Goal: Task Accomplishment & Management: Use online tool/utility

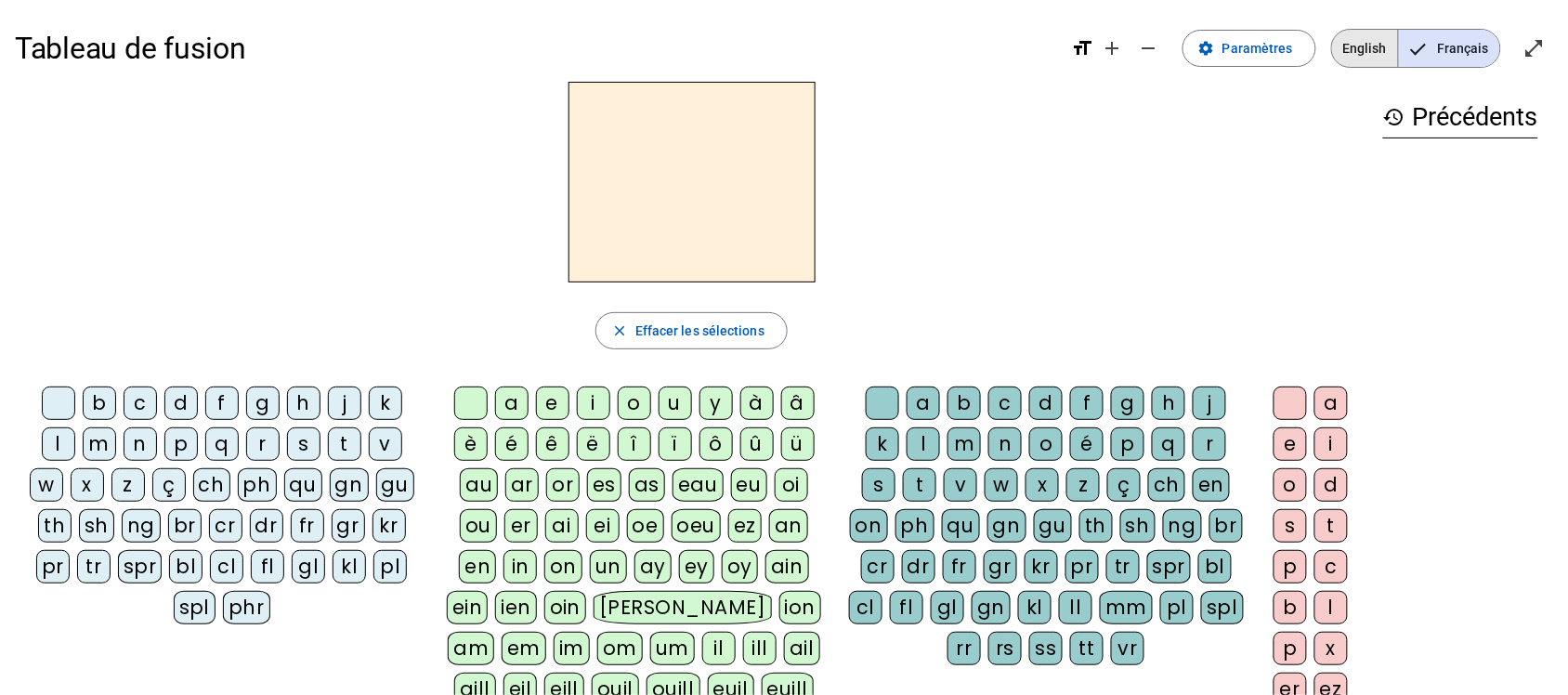
click at [1373, 47] on span "English" at bounding box center [1365, 48] width 66 height 37
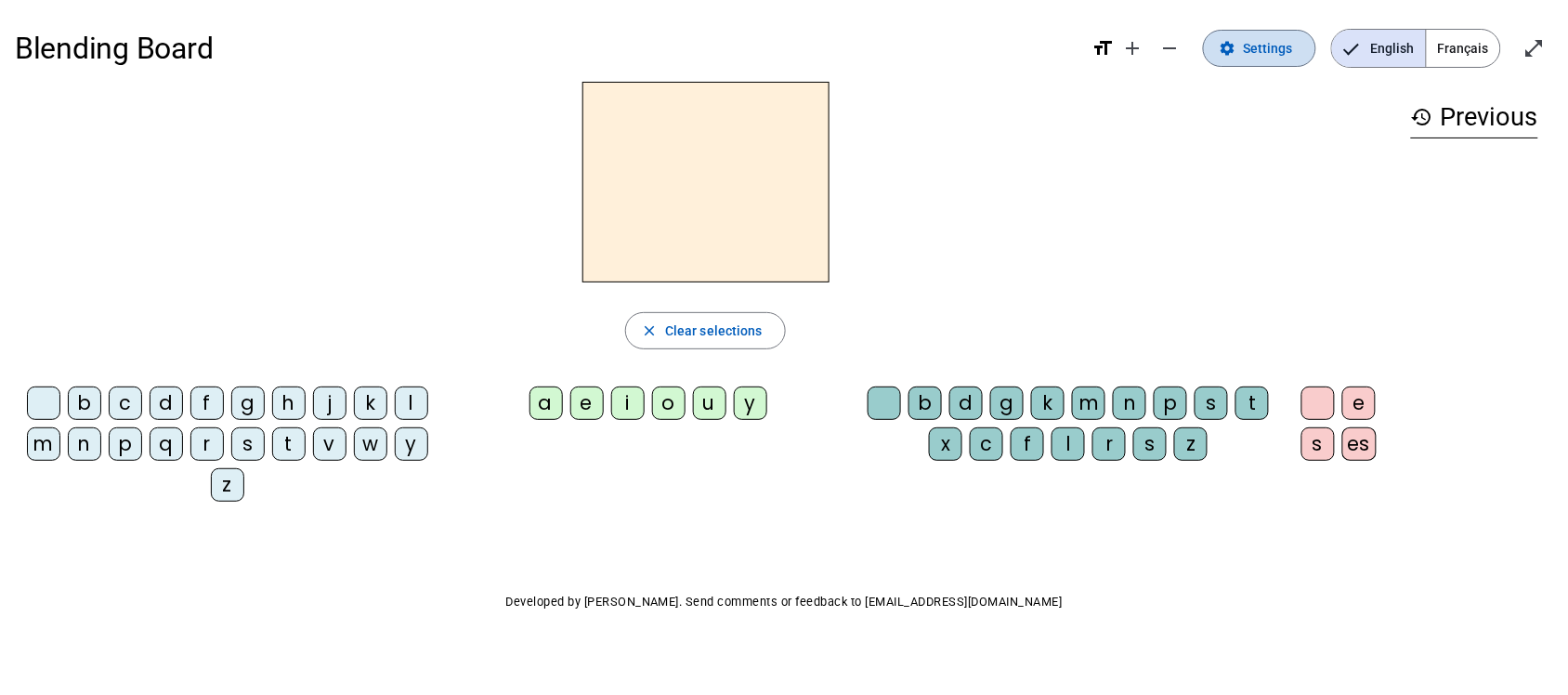
click at [1255, 59] on span "Settings" at bounding box center [1268, 47] width 50 height 22
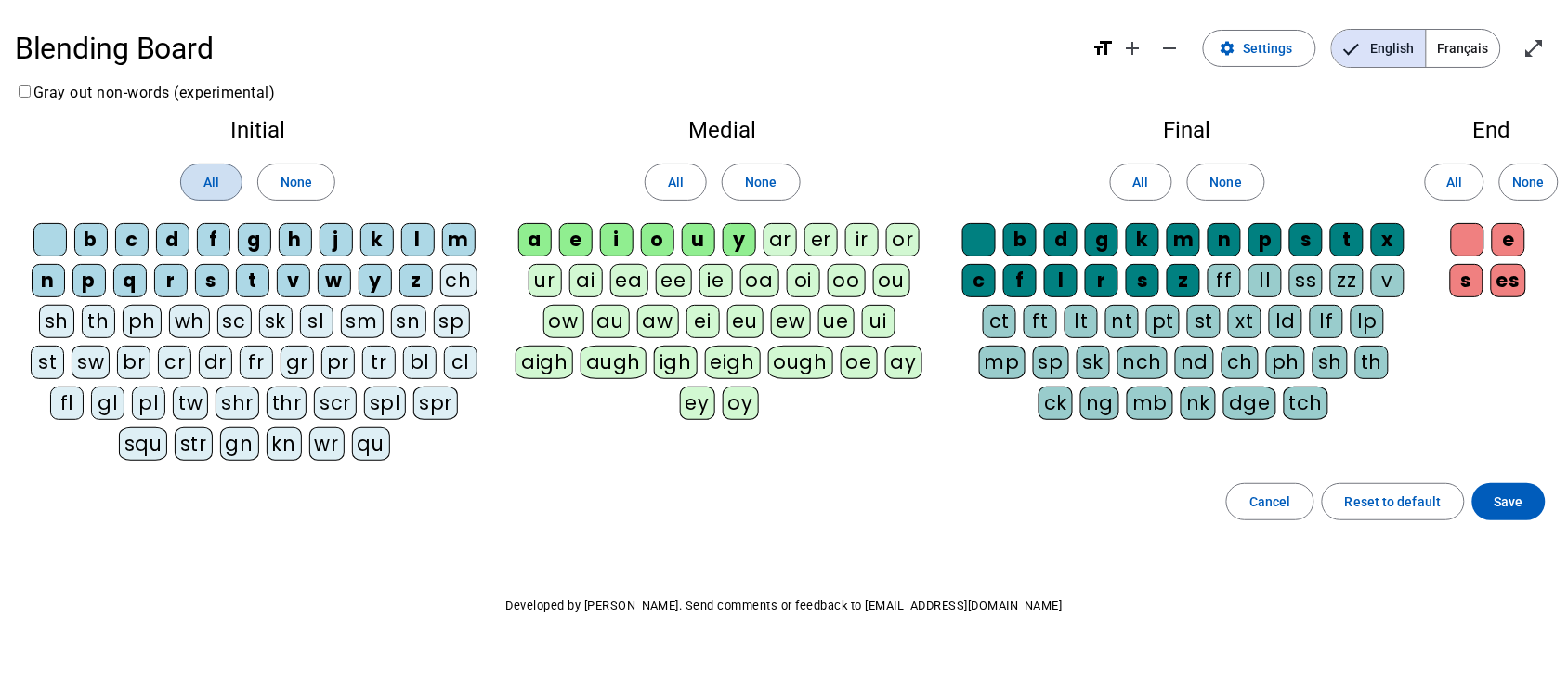
click at [220, 169] on span at bounding box center [211, 182] width 60 height 44
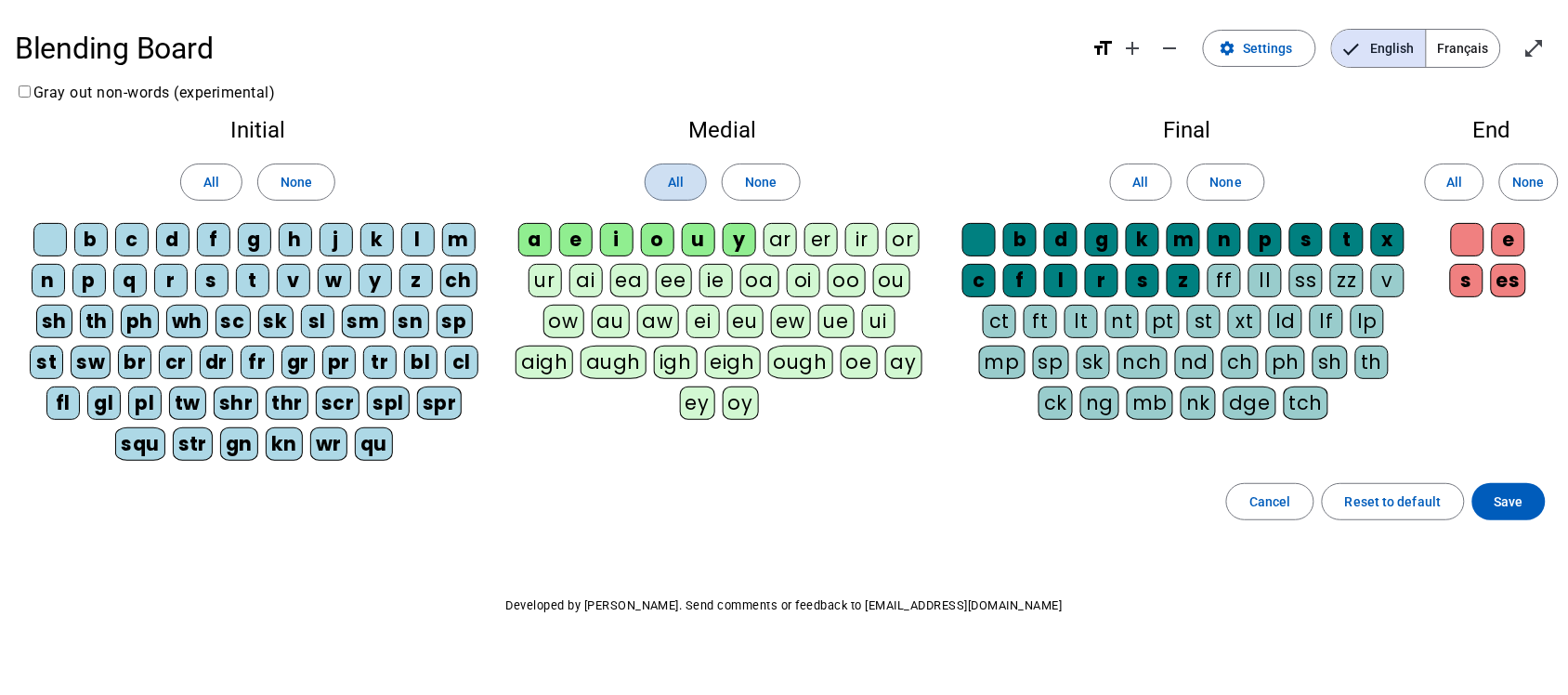
click at [702, 187] on span at bounding box center [676, 182] width 60 height 44
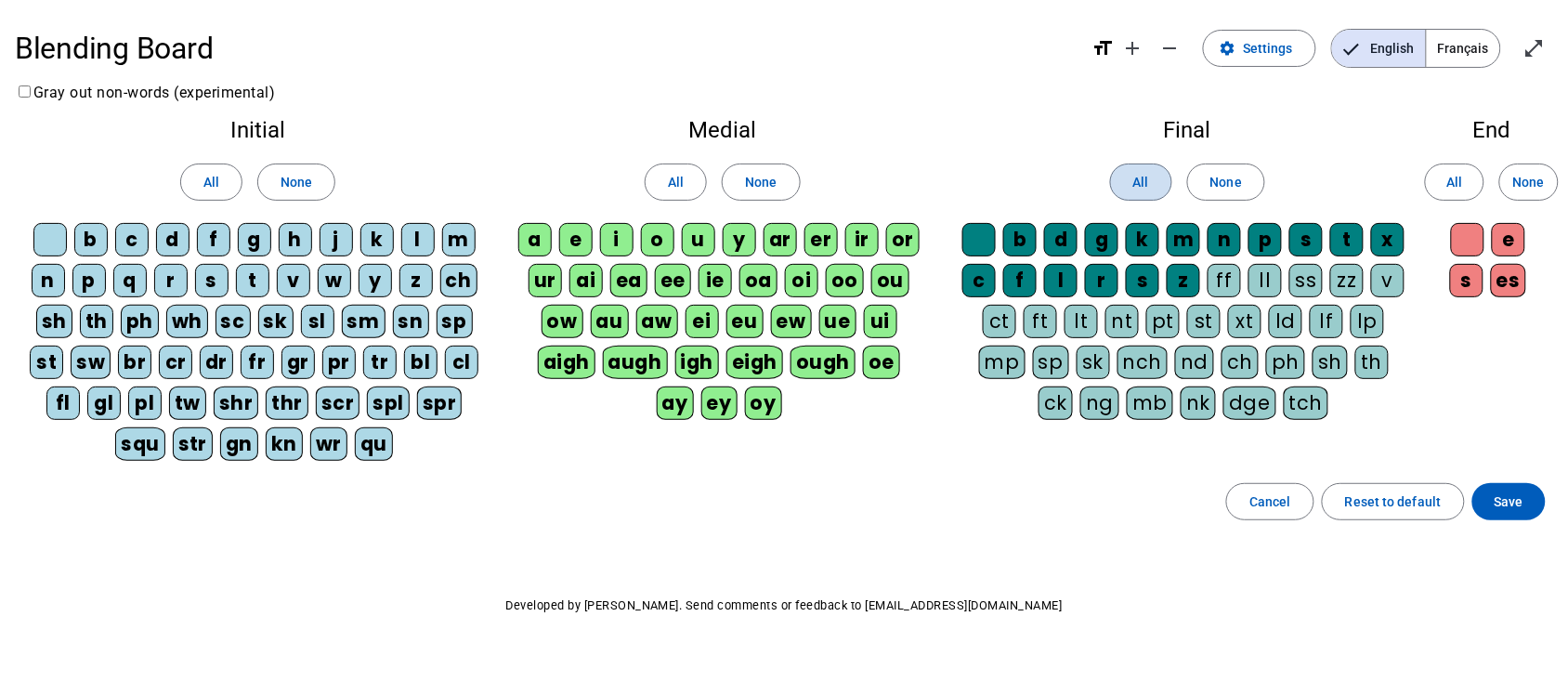
click at [1120, 174] on span at bounding box center [1142, 182] width 60 height 44
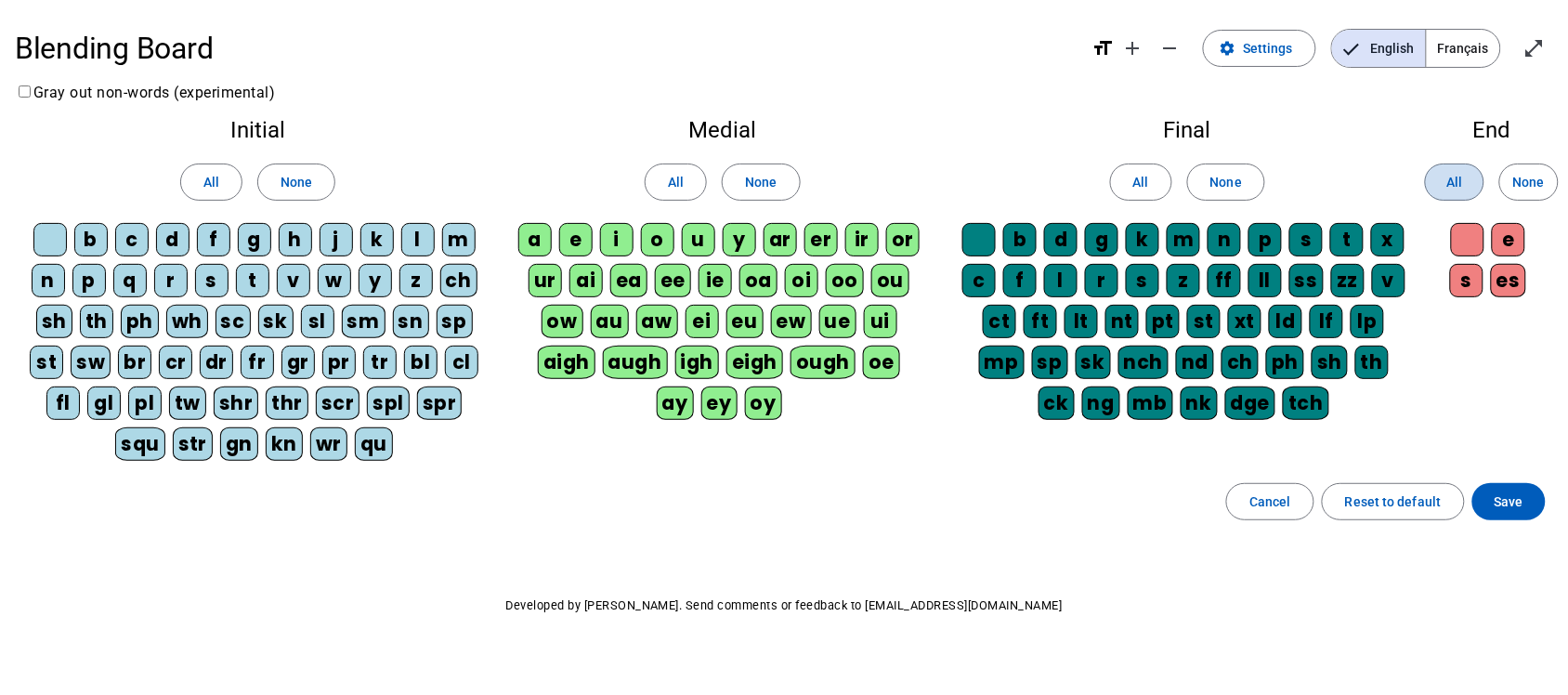
click at [1441, 191] on span at bounding box center [1455, 182] width 58 height 44
click at [1506, 500] on span "Save" at bounding box center [1510, 501] width 29 height 22
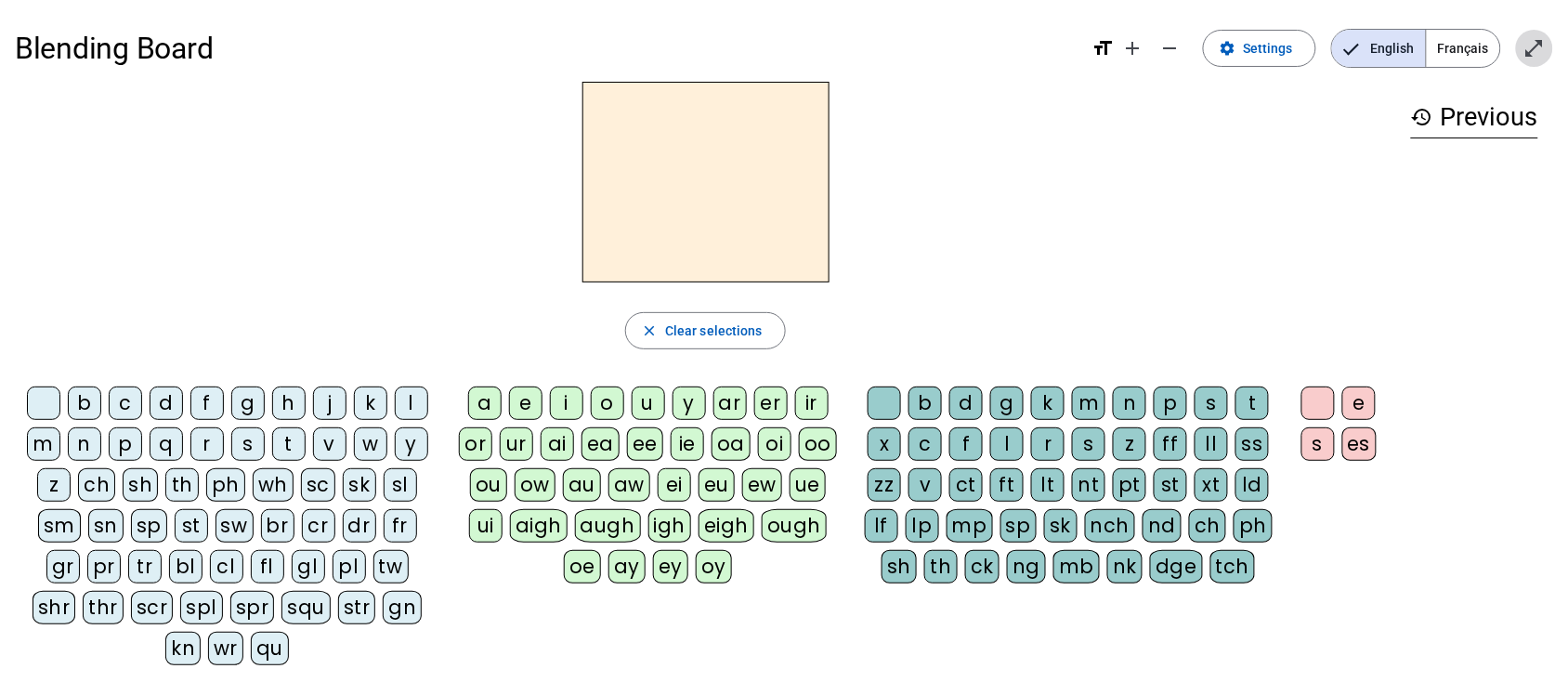
click at [1540, 58] on mat-icon "open_in_full" at bounding box center [1534, 47] width 22 height 22
click at [1536, 51] on mat-icon "close_fullscreen" at bounding box center [1534, 47] width 22 height 22
click at [235, 448] on div "s" at bounding box center [247, 444] width 34 height 34
click at [667, 333] on span "Clear selections" at bounding box center [713, 331] width 98 height 22
click at [353, 478] on div "sk" at bounding box center [360, 484] width 34 height 34
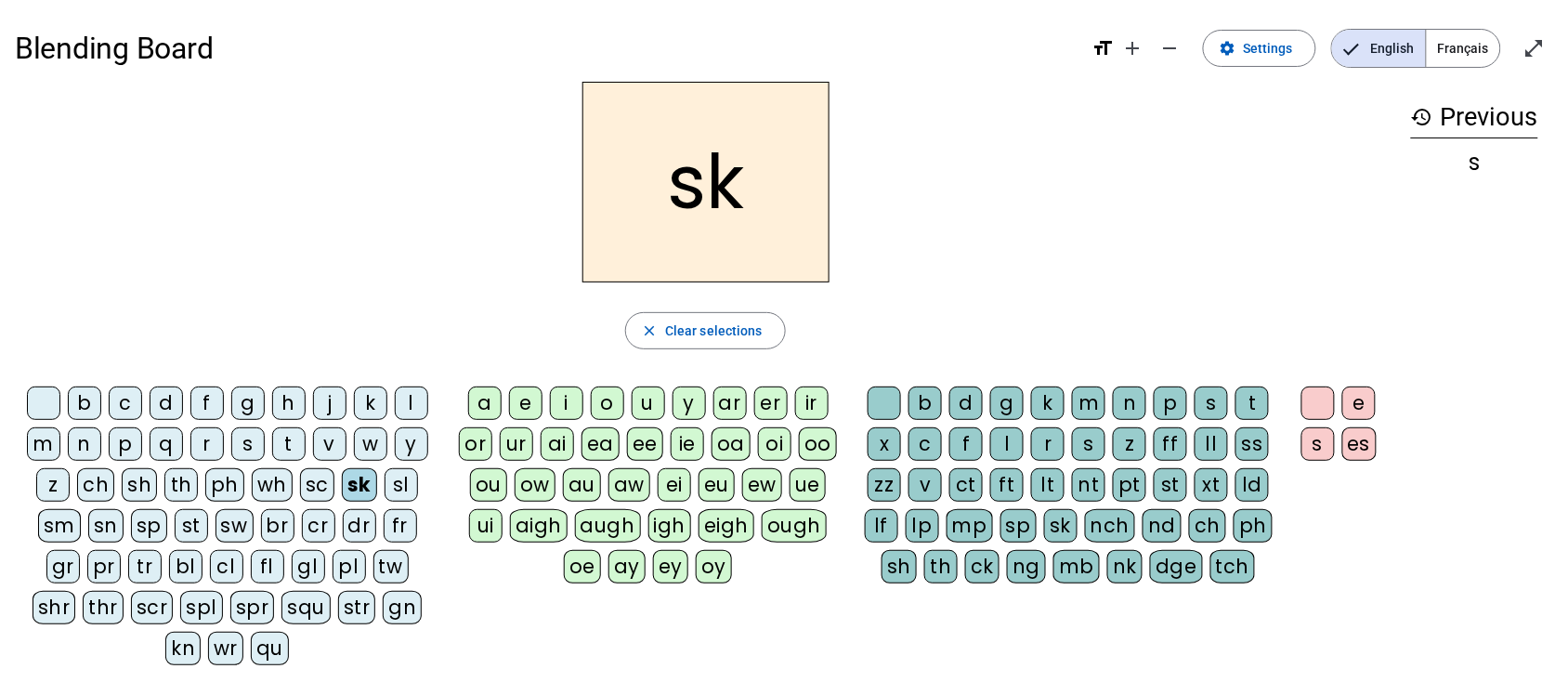
click at [574, 389] on div "i" at bounding box center [566, 403] width 34 height 34
click at [1132, 405] on div "n" at bounding box center [1129, 403] width 34 height 34
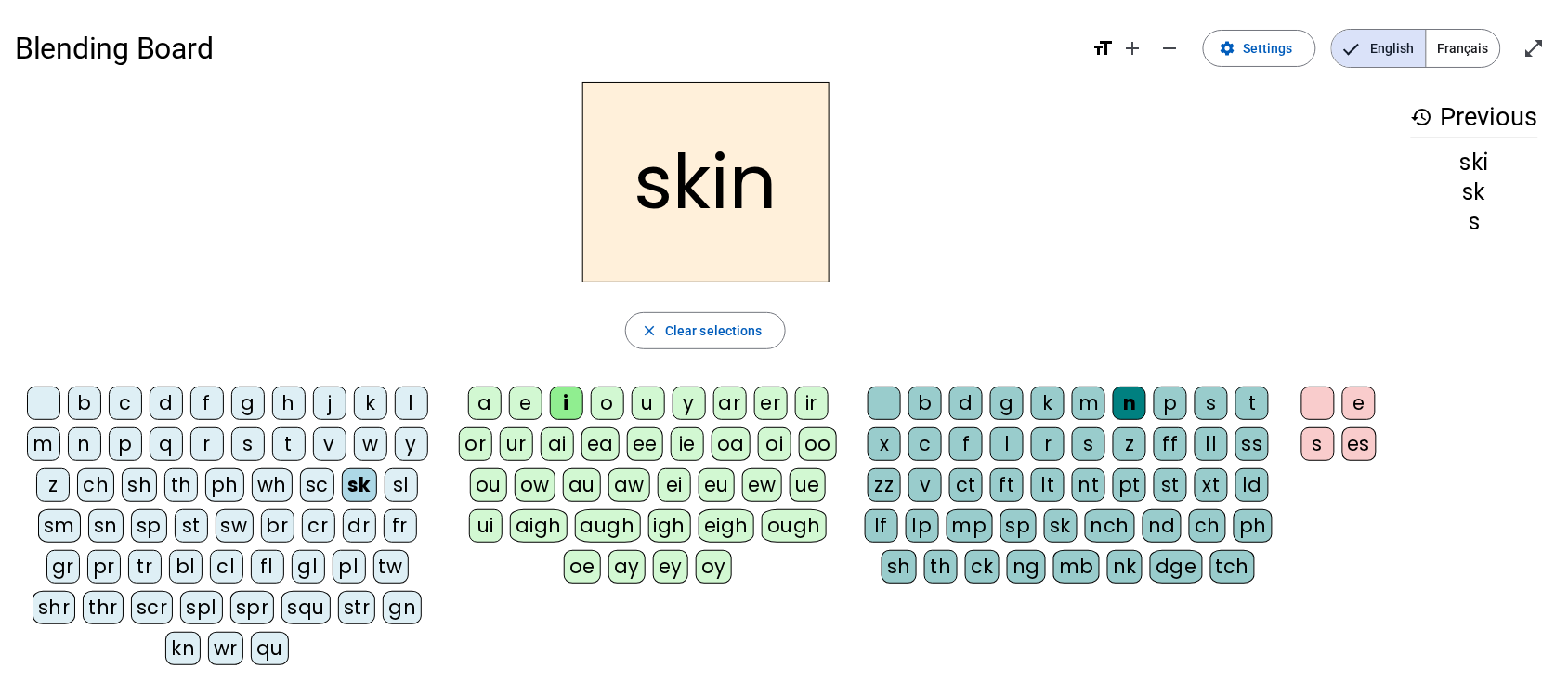
click at [1185, 401] on div "p" at bounding box center [1171, 403] width 34 height 34
click at [240, 443] on div "s" at bounding box center [247, 444] width 34 height 34
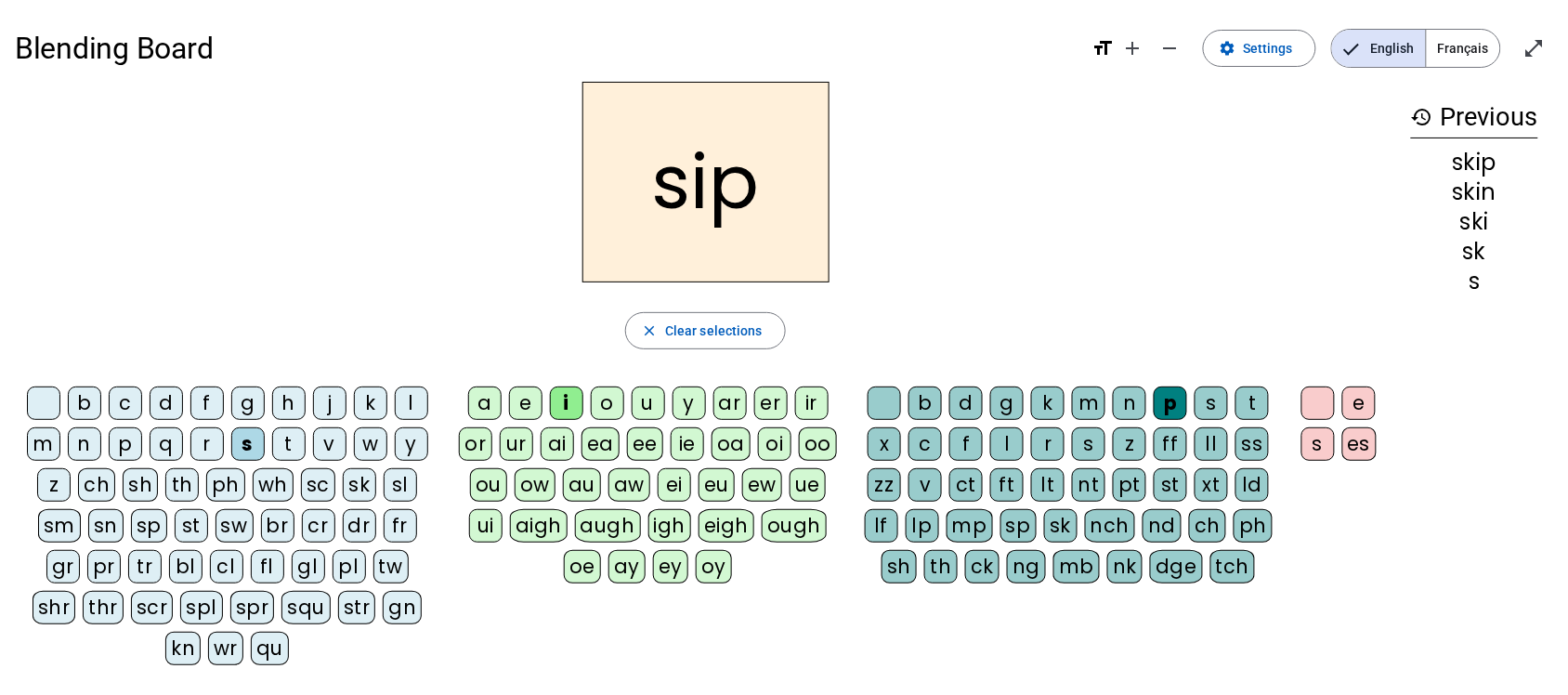
click at [278, 443] on div "t" at bounding box center [289, 444] width 34 height 34
click at [492, 401] on div "a" at bounding box center [484, 403] width 34 height 34
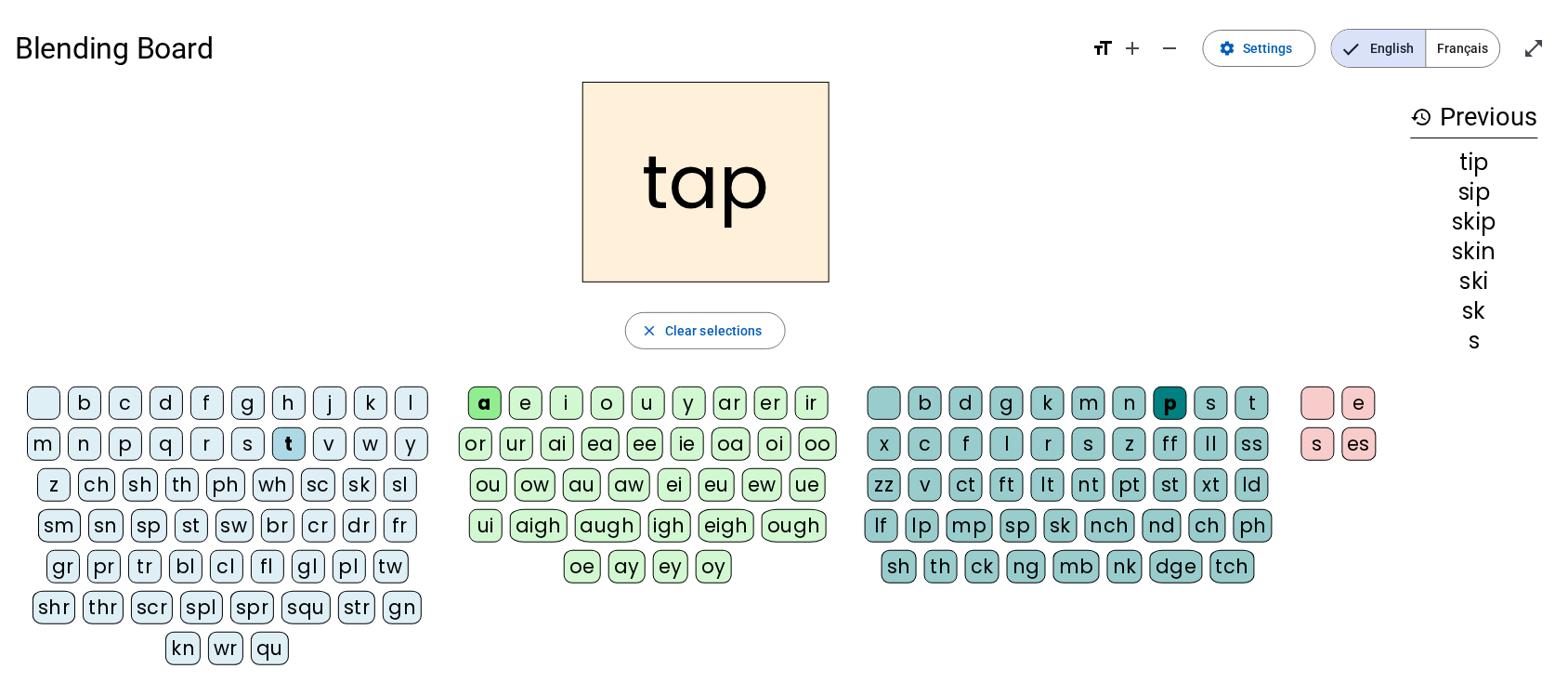
click at [85, 442] on div "n" at bounding box center [84, 444] width 34 height 34
click at [91, 525] on div "sn" at bounding box center [105, 526] width 36 height 34
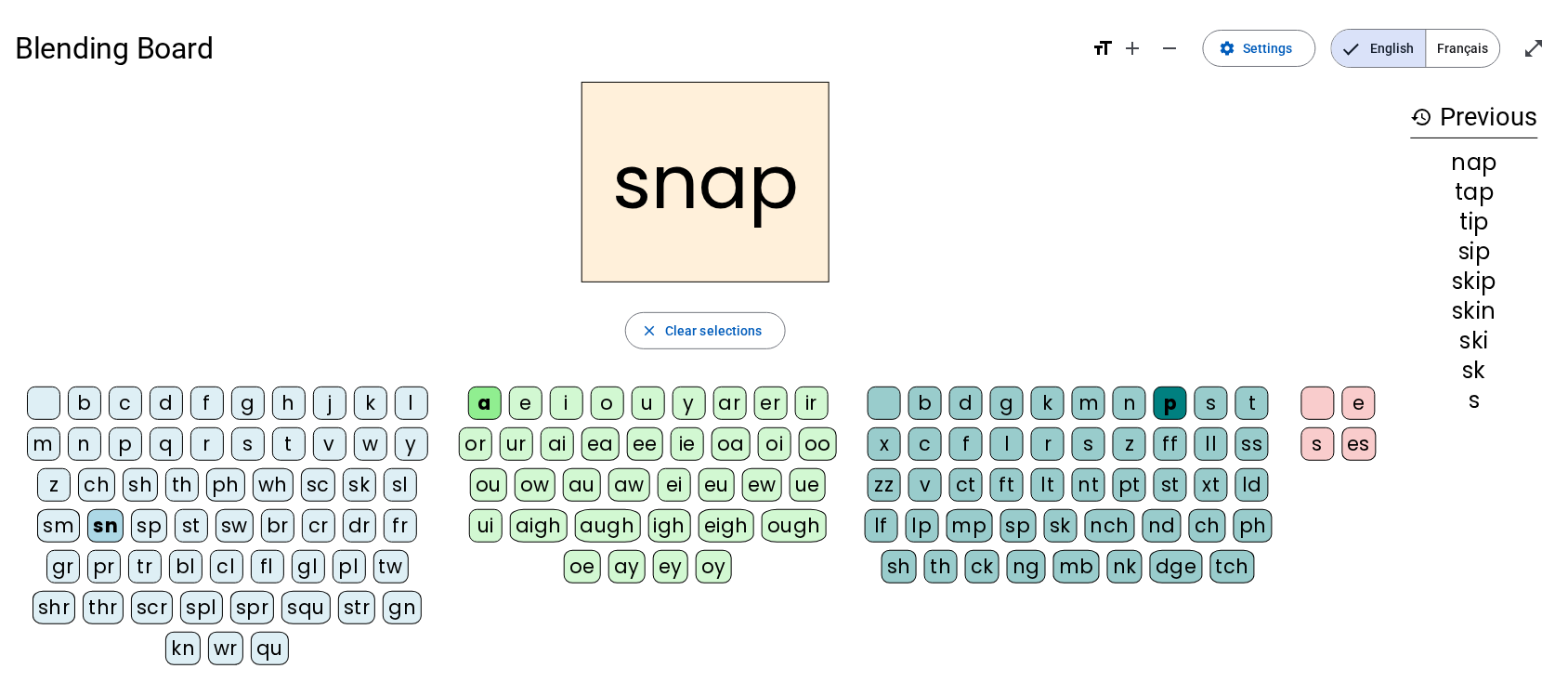
click at [392, 494] on div "sl" at bounding box center [400, 484] width 34 height 34
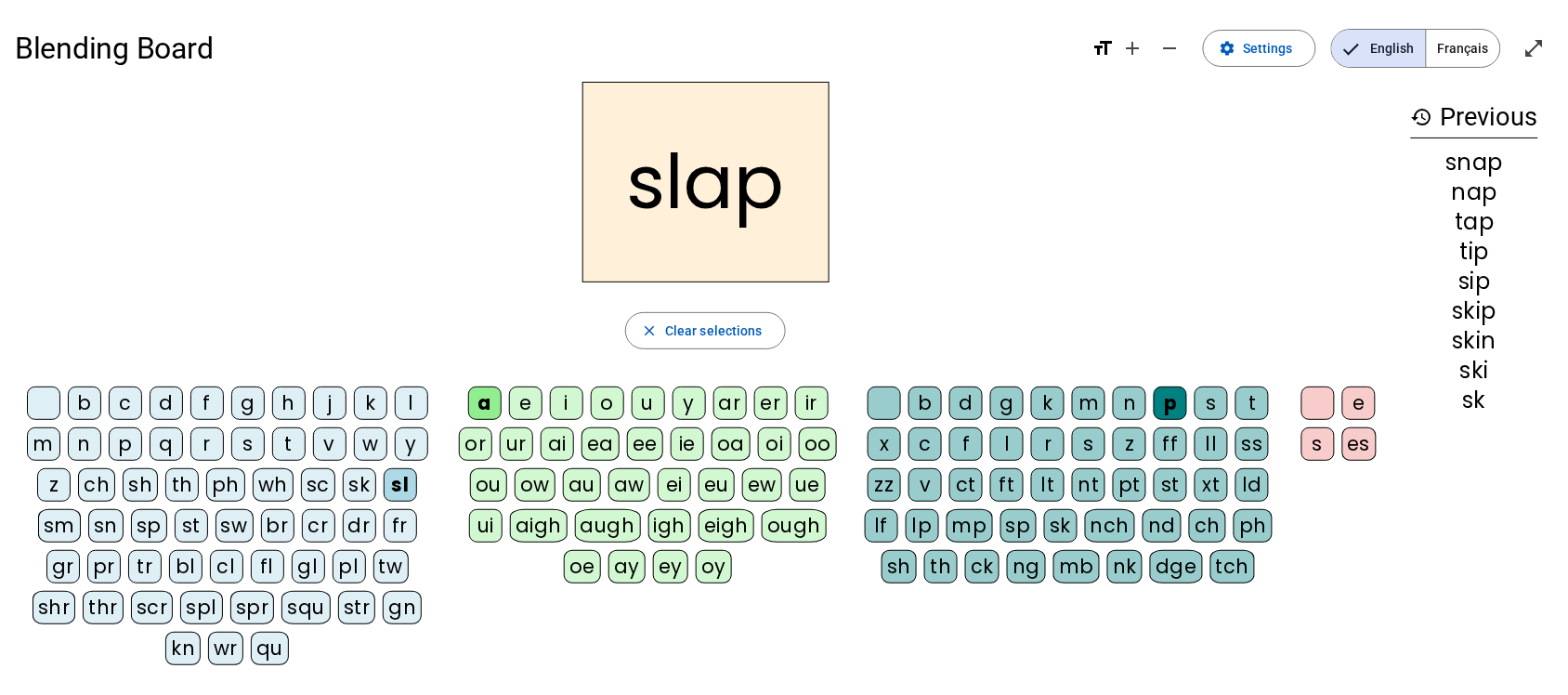
click at [925, 393] on div "b" at bounding box center [925, 403] width 34 height 34
click at [597, 392] on div "o" at bounding box center [607, 403] width 34 height 34
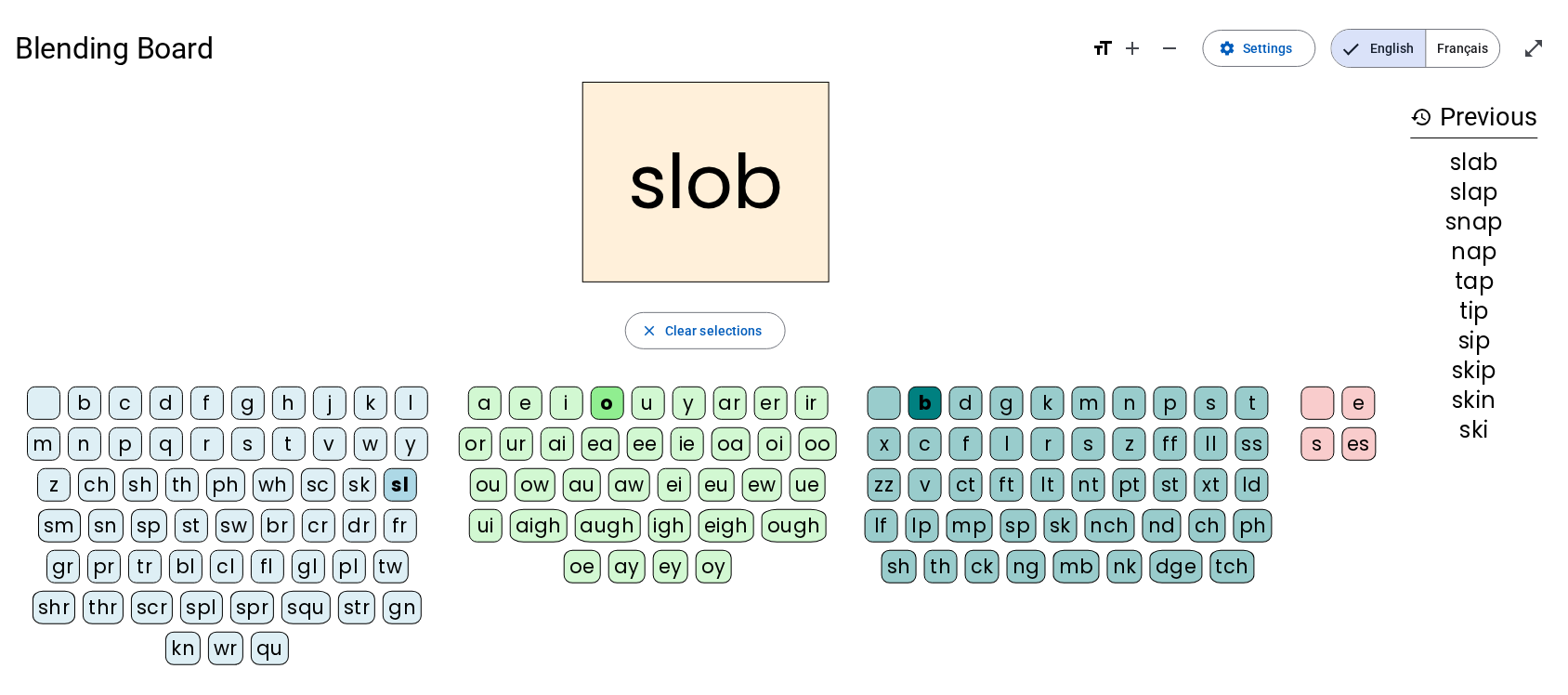
click at [417, 406] on div "l" at bounding box center [411, 403] width 34 height 34
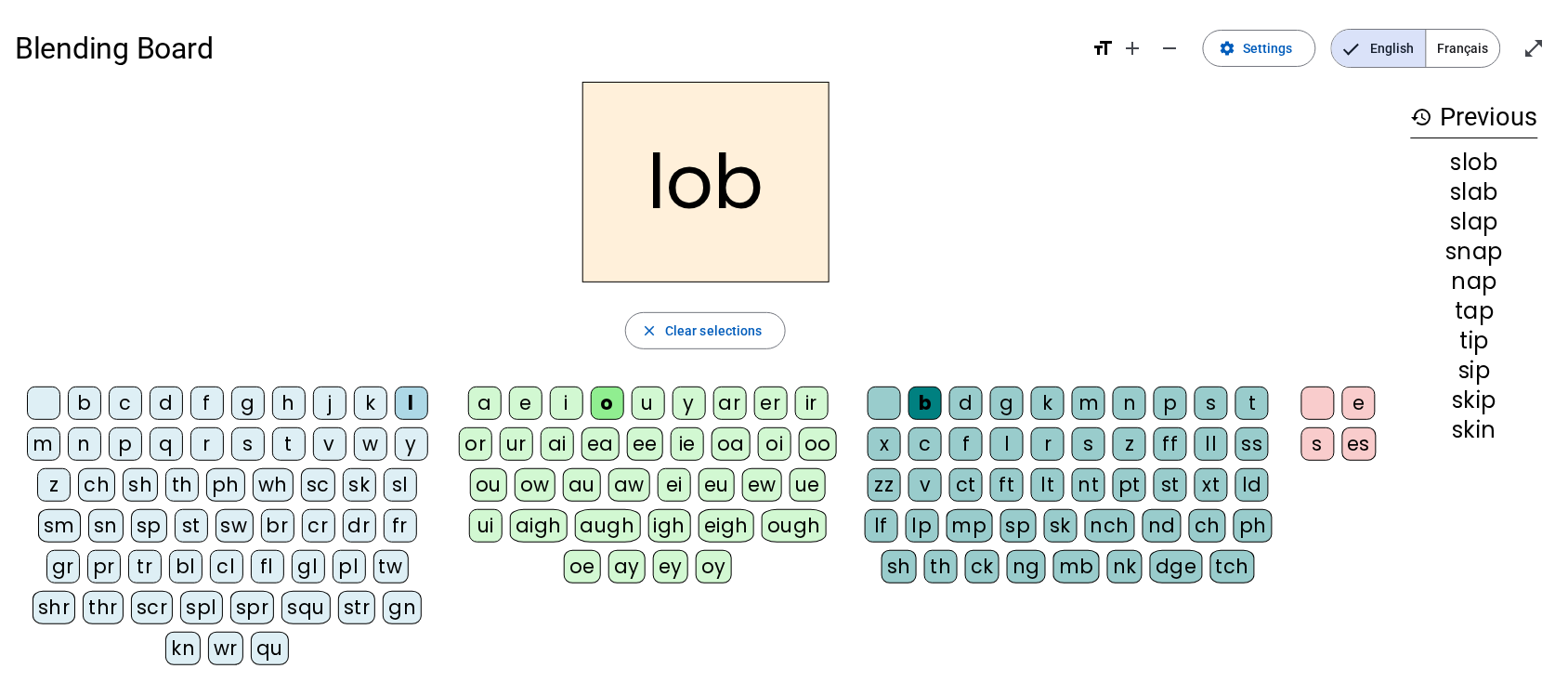
click at [1269, 396] on div "t" at bounding box center [1252, 403] width 34 height 34
click at [520, 402] on div "e" at bounding box center [526, 403] width 34 height 34
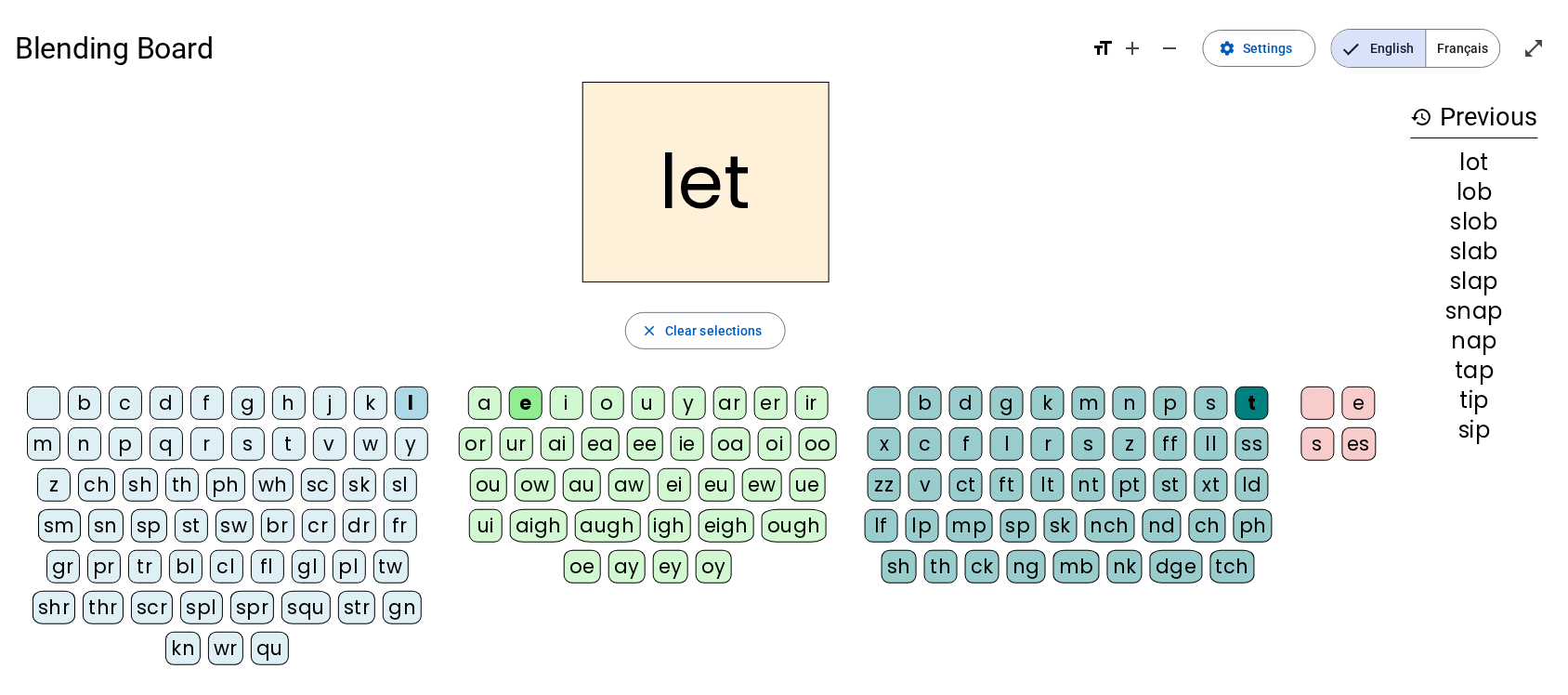
click at [957, 391] on div "d" at bounding box center [966, 403] width 34 height 34
click at [405, 476] on div "sl" at bounding box center [400, 484] width 34 height 34
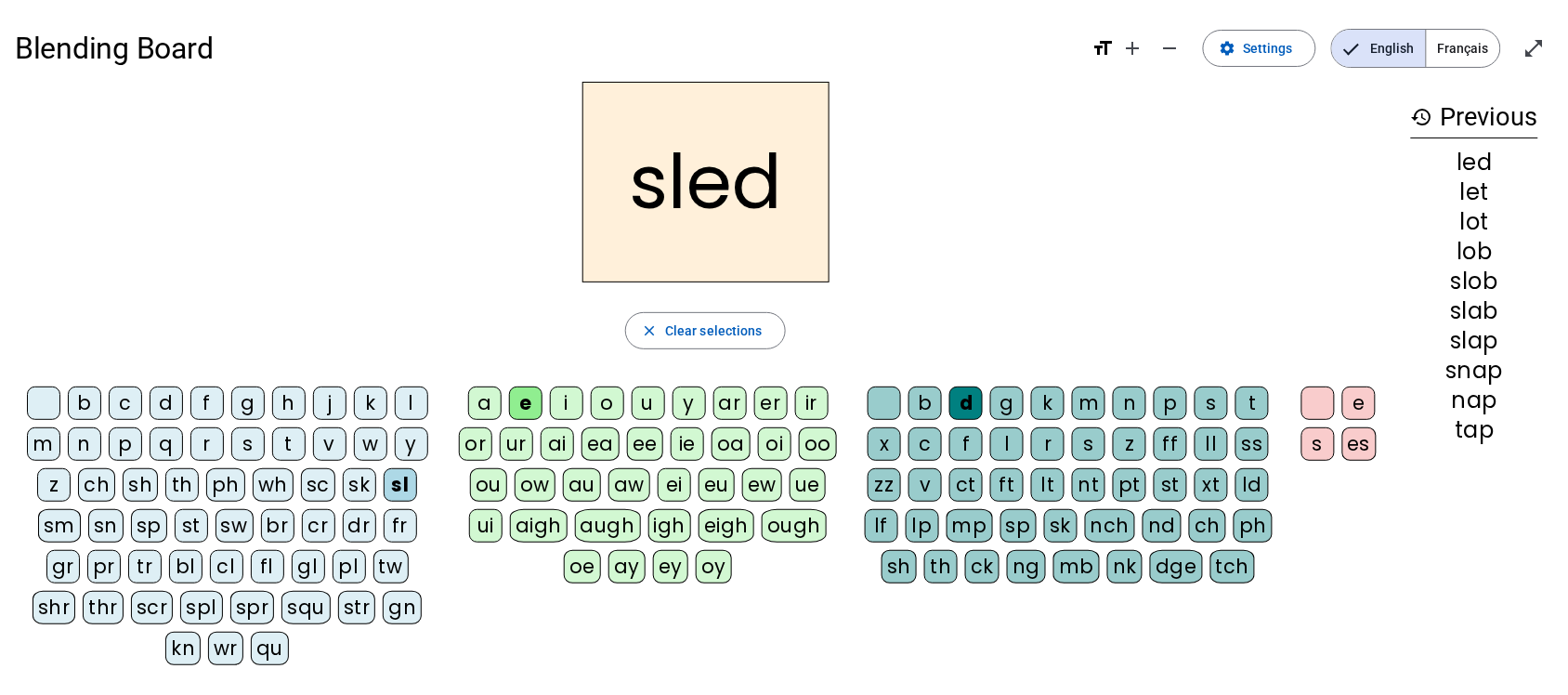
click at [142, 516] on div "sp" at bounding box center [149, 526] width 36 height 34
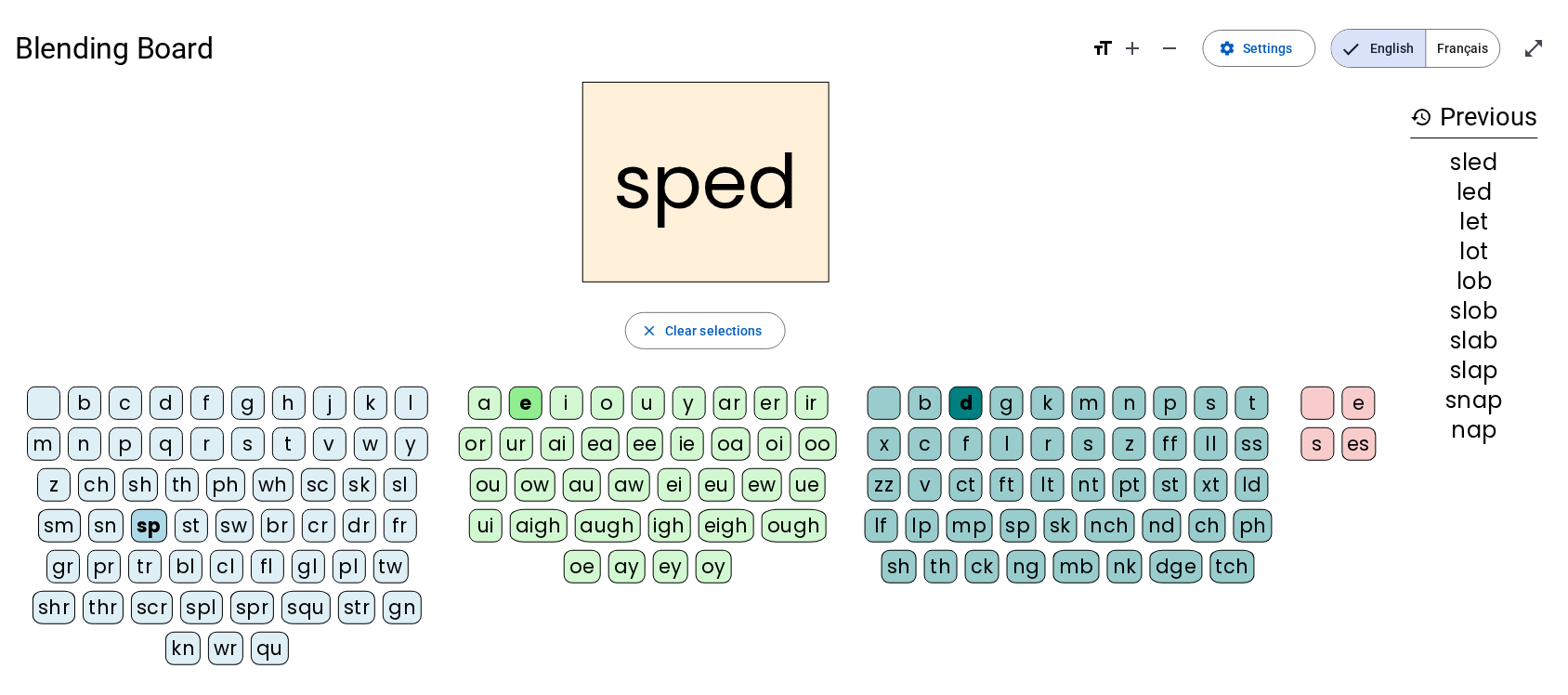
click at [648, 400] on div "u" at bounding box center [649, 403] width 34 height 34
click at [180, 530] on div "st" at bounding box center [191, 526] width 34 height 34
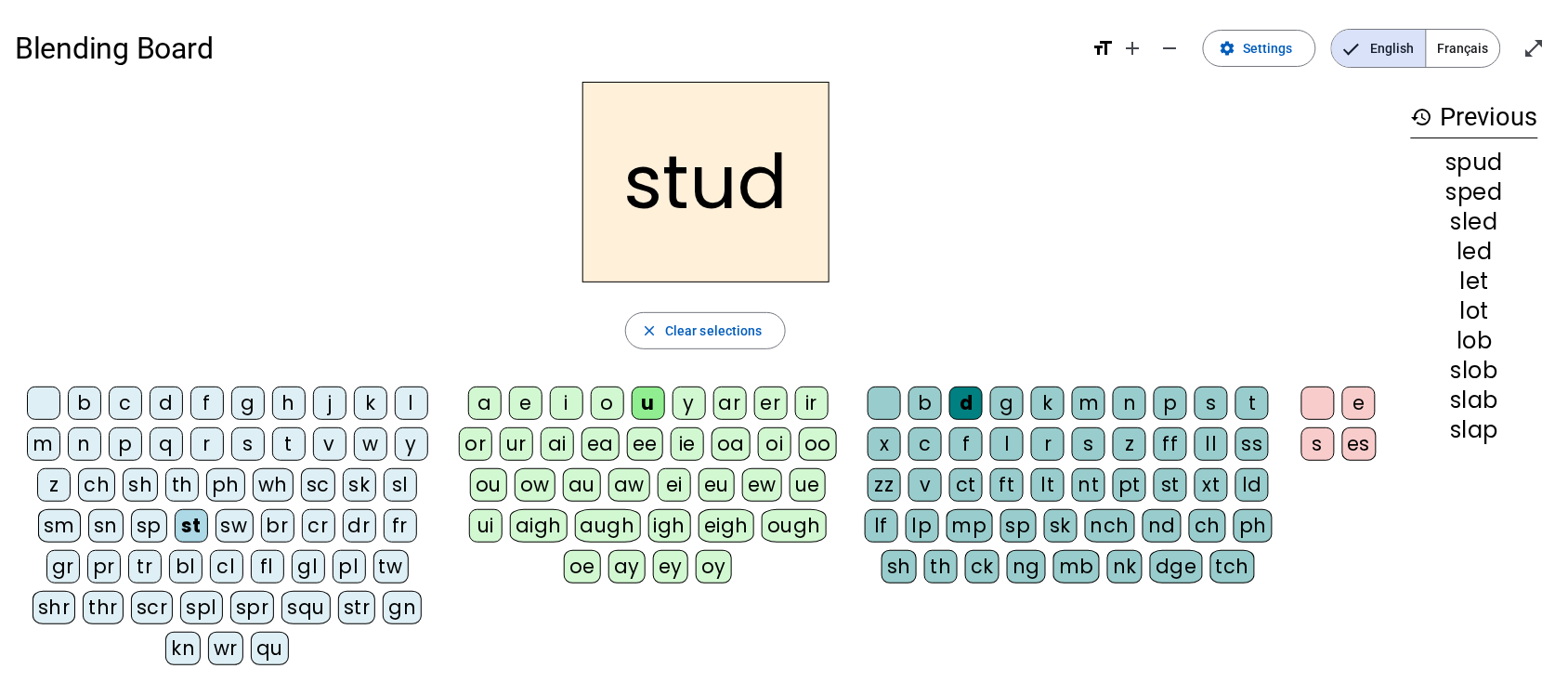
click at [1131, 405] on div "n" at bounding box center [1129, 403] width 34 height 34
